Goal: Check status: Check status

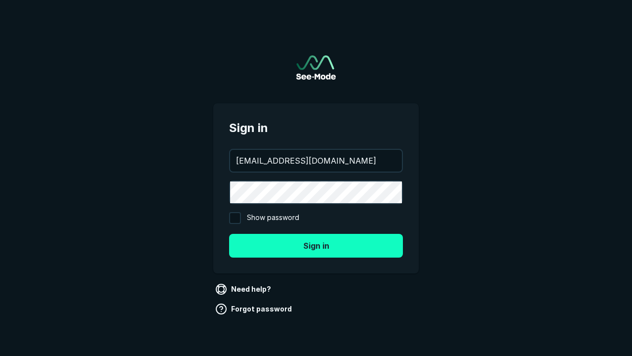
click at [316, 245] on button "Sign in" at bounding box center [316, 246] width 174 height 24
